Goal: Transaction & Acquisition: Purchase product/service

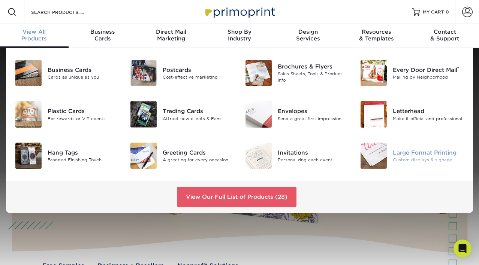
click at [345, 155] on img at bounding box center [373, 156] width 26 height 26
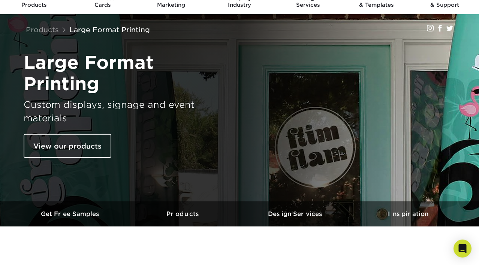
scroll to position [130, 0]
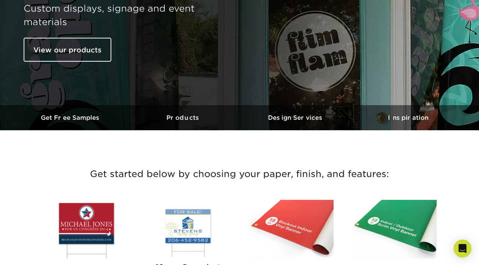
click at [416, 212] on img at bounding box center [393, 229] width 85 height 59
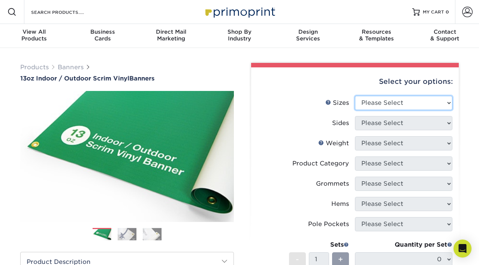
click at [405, 104] on select "Please Select 24" x 36" 24" x 48" 36" x 48" 36" x 60" 36" x 72" 36" x 96" 36" x…" at bounding box center [403, 103] width 97 height 14
click at [432, 105] on select "Please Select 24" x 36" 24" x 48" 36" x 48" 36" x 60" 36" x 72" 36" x 96" 36" x…" at bounding box center [403, 103] width 97 height 14
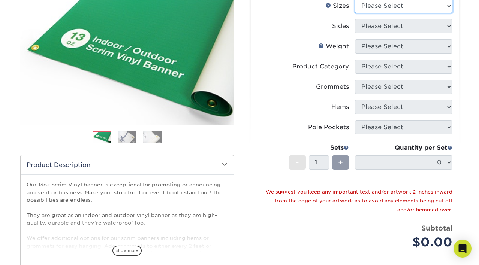
scroll to position [163, 0]
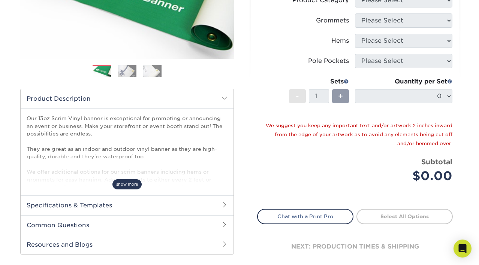
click at [122, 184] on span "show more" at bounding box center [126, 184] width 29 height 10
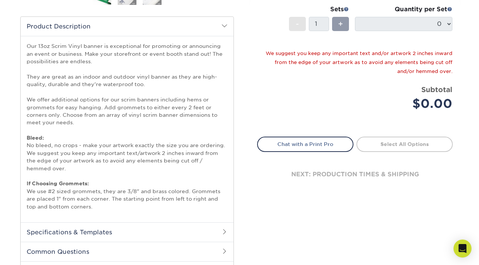
scroll to position [241, 0]
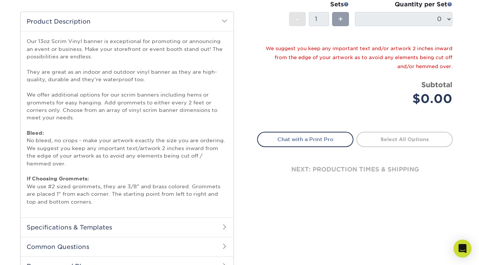
click at [209, 223] on h2 "Specifications & Templates" at bounding box center [127, 227] width 213 height 19
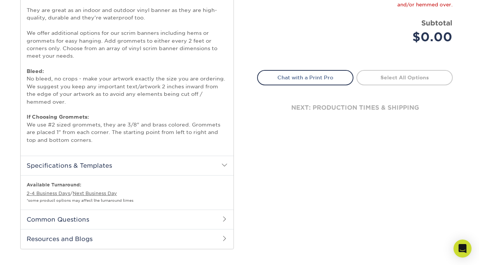
scroll to position [303, 0]
click at [220, 219] on h2 "Common Questions" at bounding box center [127, 218] width 213 height 19
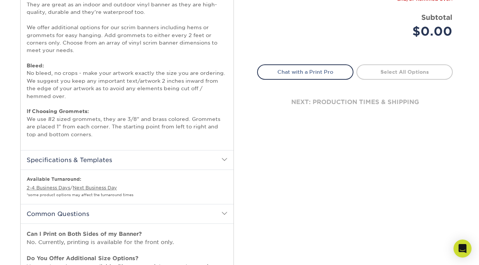
scroll to position [393, 0]
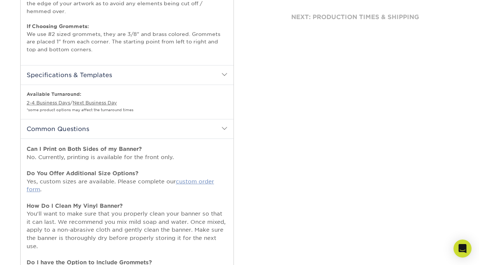
click at [193, 182] on link "custom order form" at bounding box center [120, 185] width 187 height 15
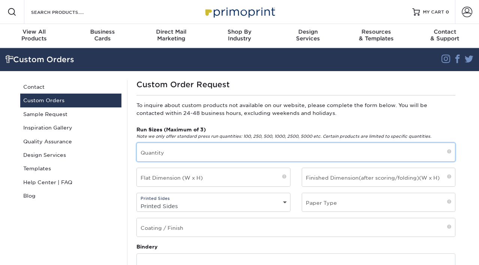
click at [235, 150] on input "text" at bounding box center [296, 152] width 318 height 18
type input "1"
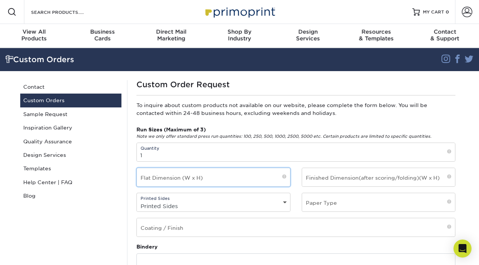
click at [199, 179] on input "text" at bounding box center [213, 177] width 153 height 18
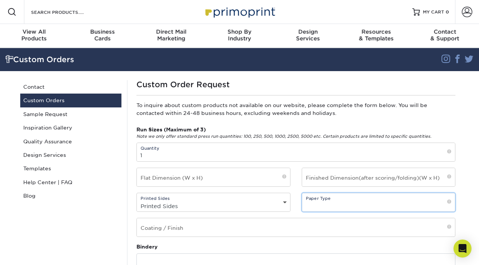
click at [326, 200] on input "text" at bounding box center [378, 202] width 153 height 18
click at [338, 203] on input "text" at bounding box center [378, 202] width 153 height 18
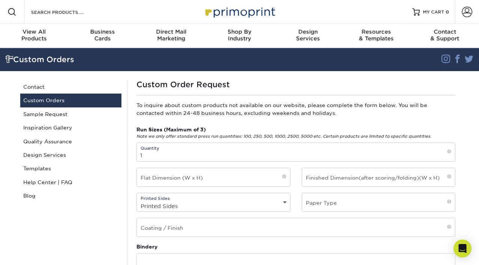
click at [227, 199] on div "Printed Sides Printed Sides 4/0 - Single Sided 4/4 - Double Sided" at bounding box center [213, 202] width 154 height 19
click at [206, 178] on input "text" at bounding box center [213, 177] width 153 height 18
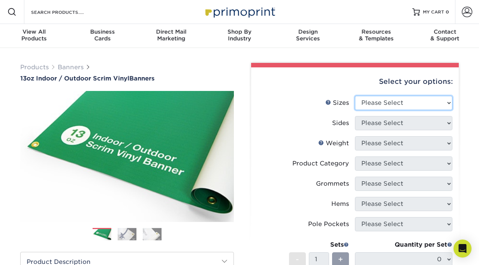
click at [371, 97] on select "Please Select 24" x 36" 24" x 48" 36" x 48" 36" x 60" 36" x 72" 36" x 96" 36" x…" at bounding box center [403, 103] width 97 height 14
click at [386, 102] on select "Please Select 24" x 36" 24" x 48" 36" x 48" 36" x 60" 36" x 72" 36" x 96" 36" x…" at bounding box center [403, 103] width 97 height 14
click at [383, 108] on select "Please Select 24" x 36" 24" x 48" 36" x 48" 36" x 60" 36" x 72" 36" x 96" 36" x…" at bounding box center [403, 103] width 97 height 14
